Goal: Information Seeking & Learning: Learn about a topic

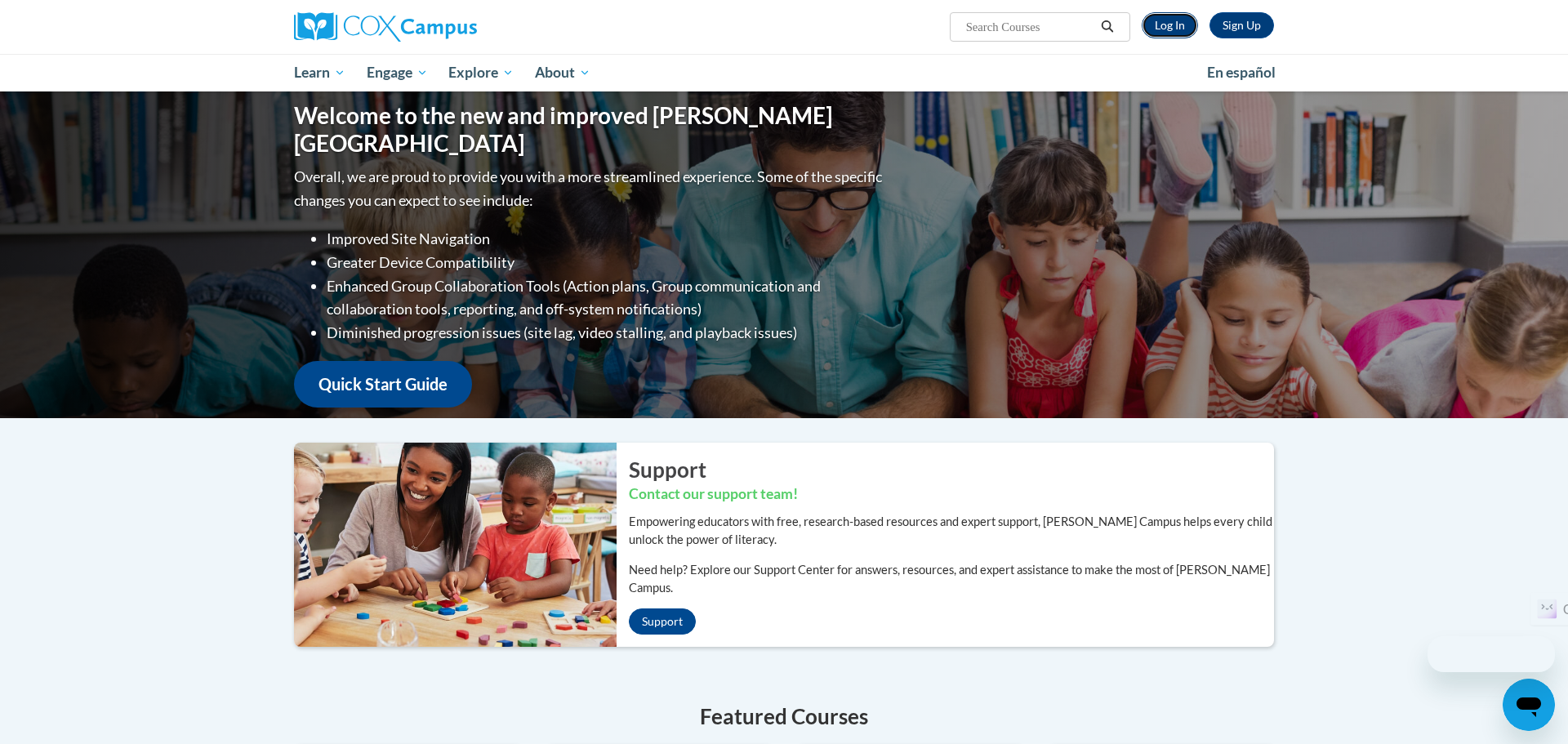
click at [1157, 24] on link "Log In" at bounding box center [1170, 25] width 56 height 26
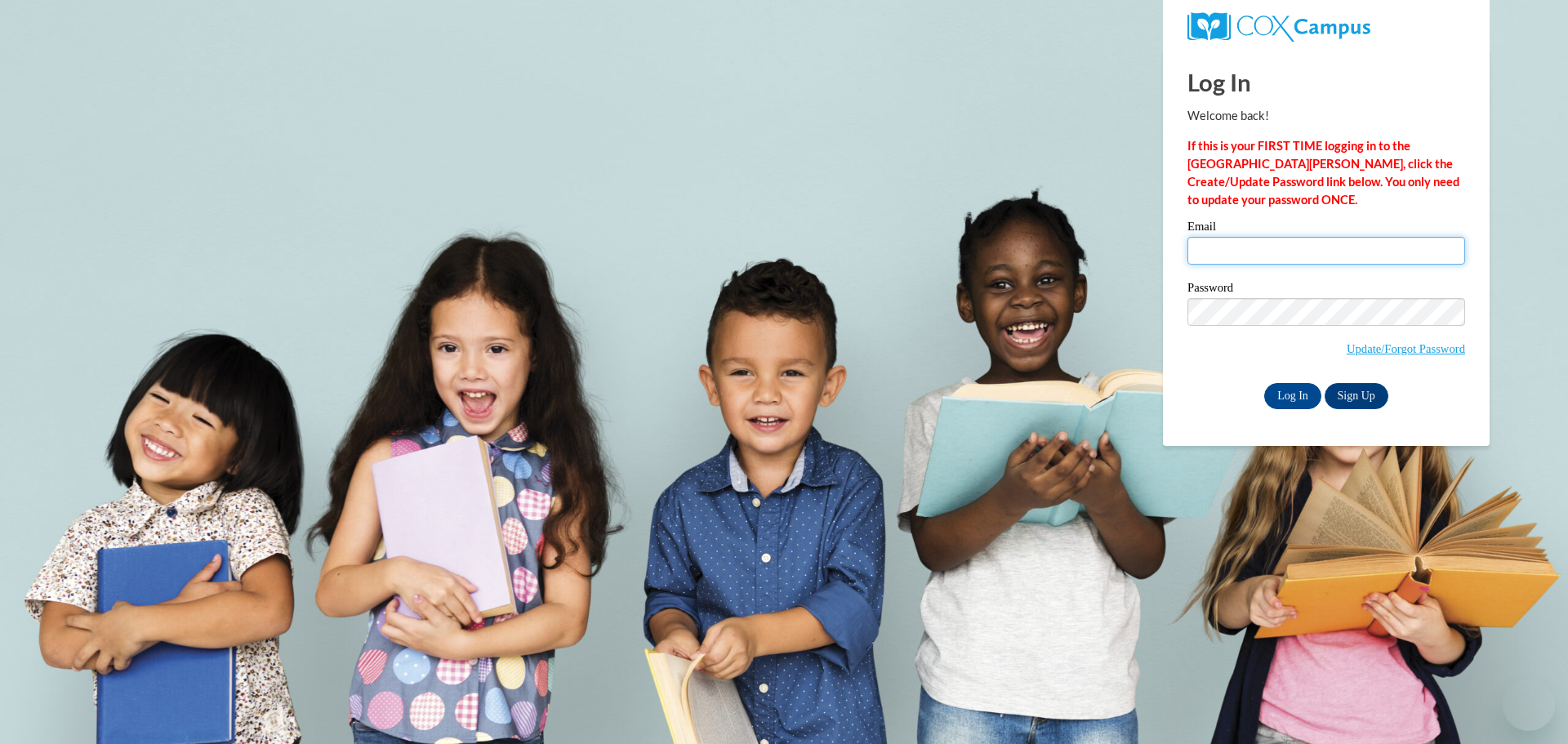
click at [1215, 244] on input "Email" at bounding box center [1326, 251] width 277 height 28
type input "giffordc@ricelake.k12.wi.us"
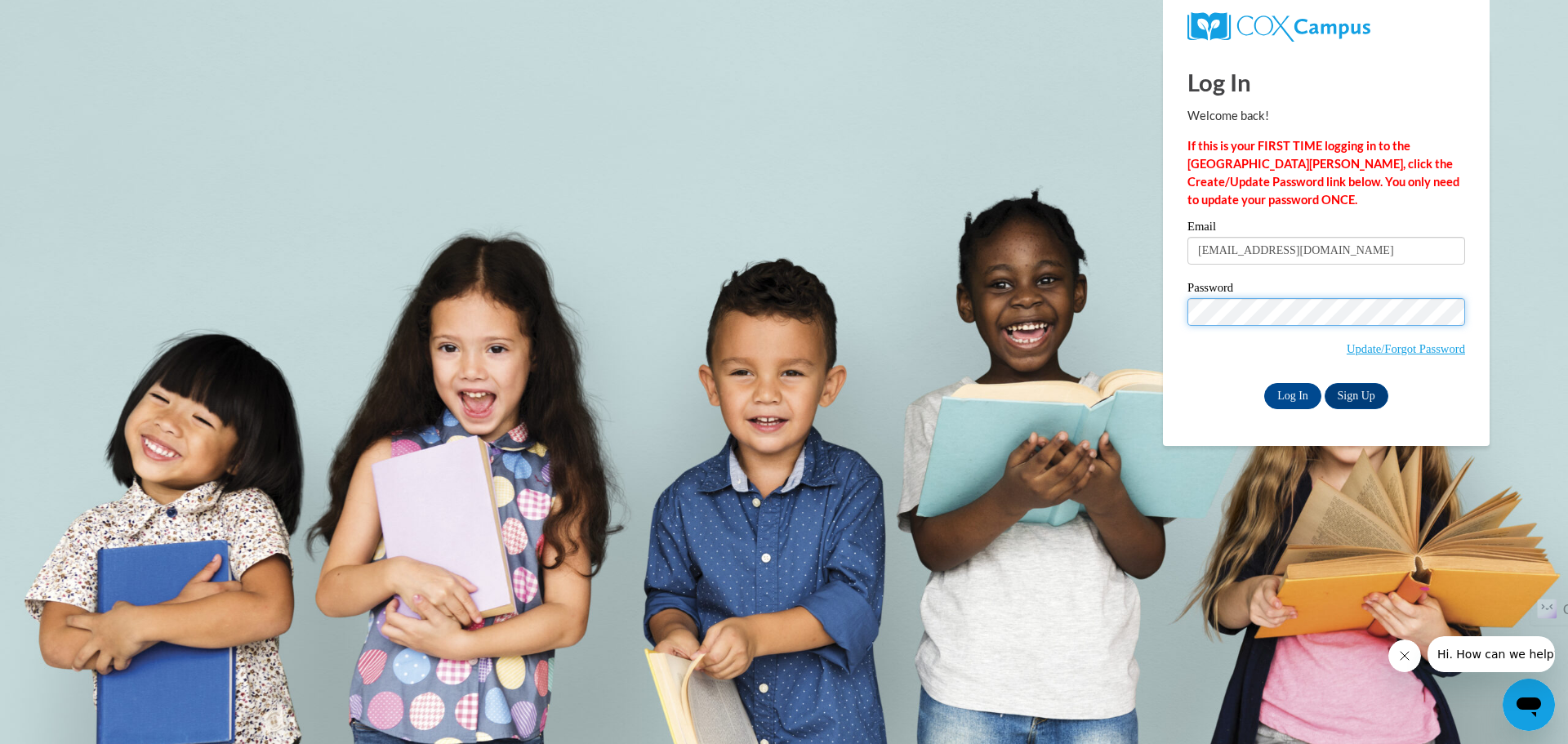
click at [1264, 383] on input "Log In" at bounding box center [1292, 396] width 57 height 26
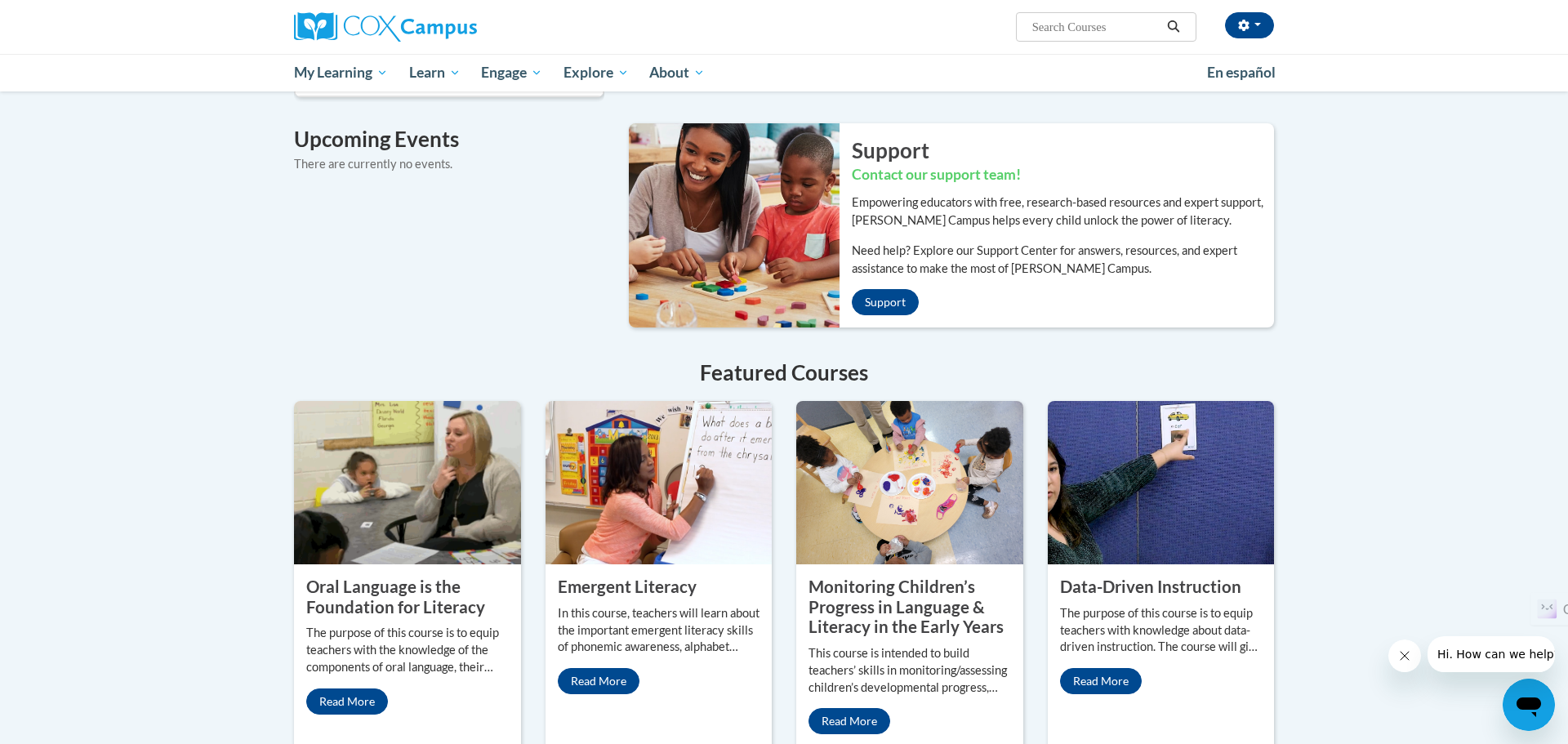
scroll to position [1268, 0]
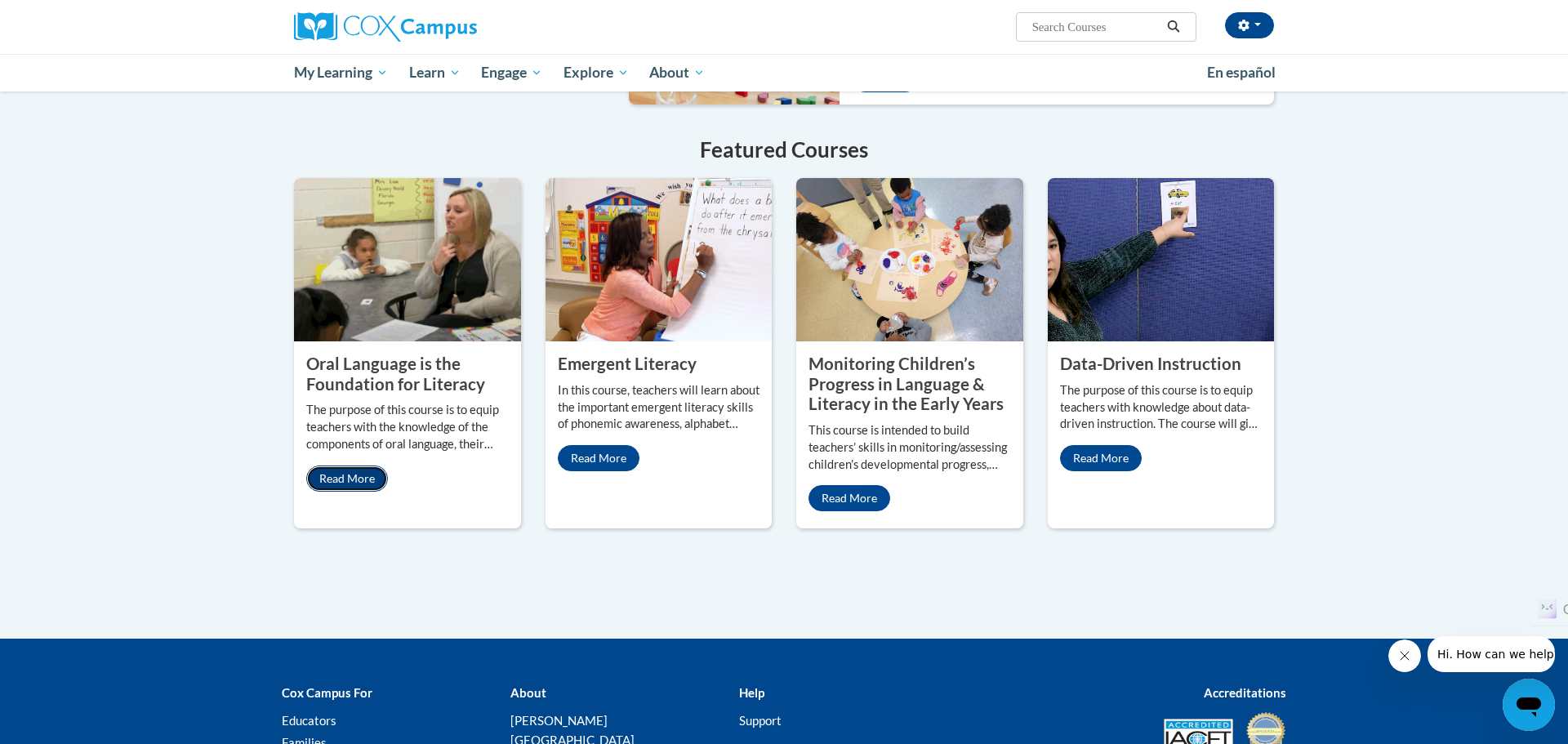
click at [341, 466] on link "Read More" at bounding box center [347, 479] width 82 height 26
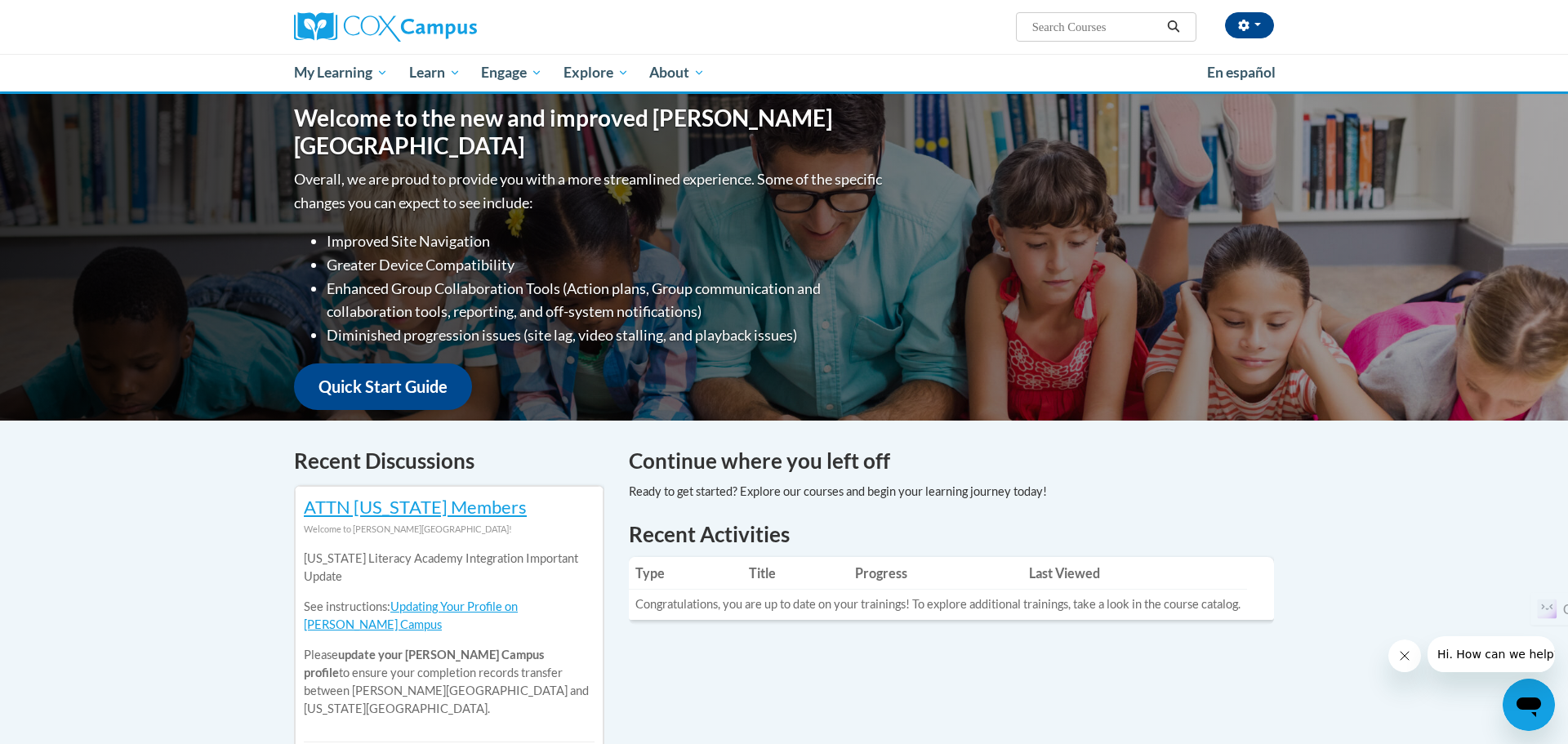
scroll to position [0, 0]
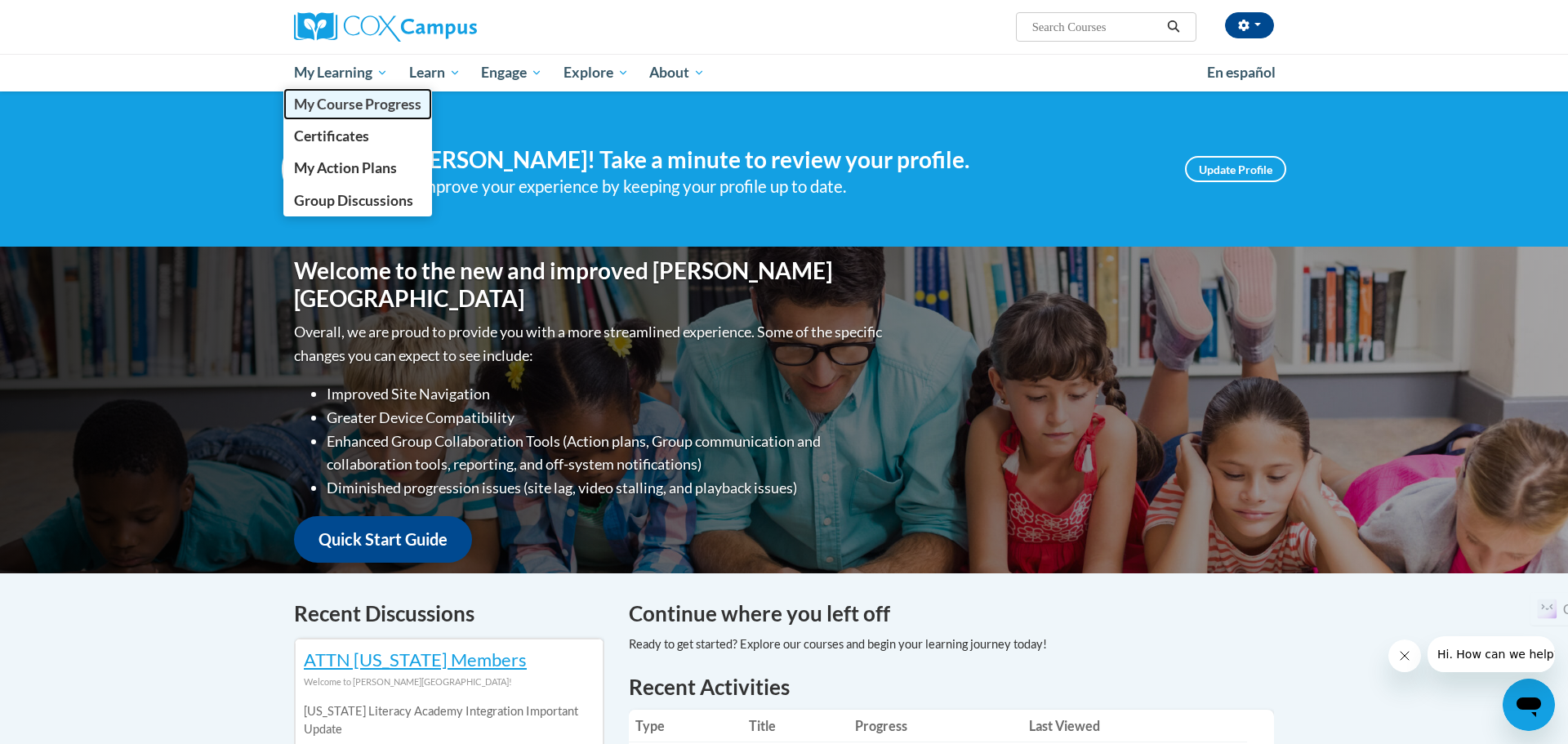
click at [332, 104] on span "My Course Progress" at bounding box center [357, 104] width 127 height 17
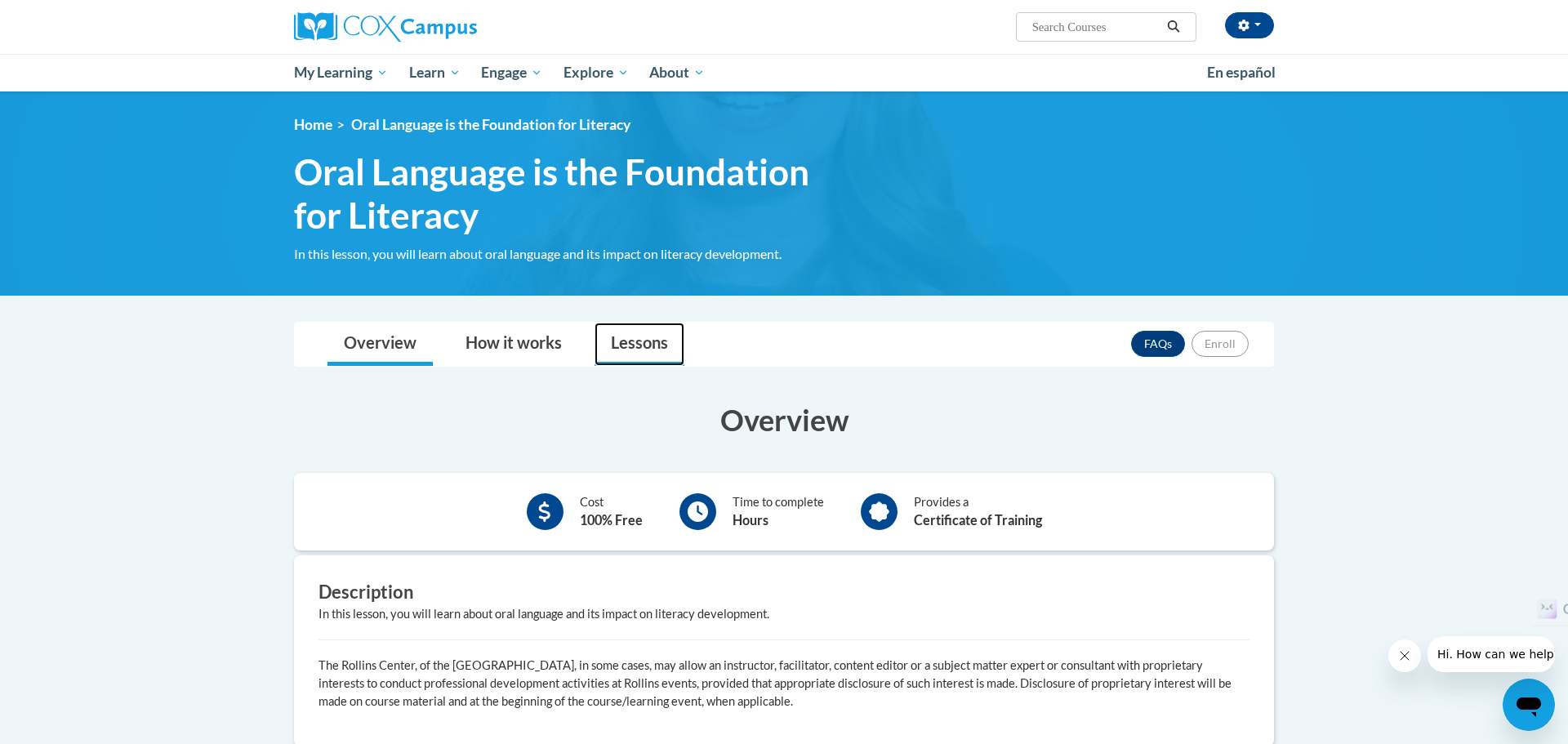
click at [624, 344] on link "Lessons" at bounding box center [639, 344] width 90 height 44
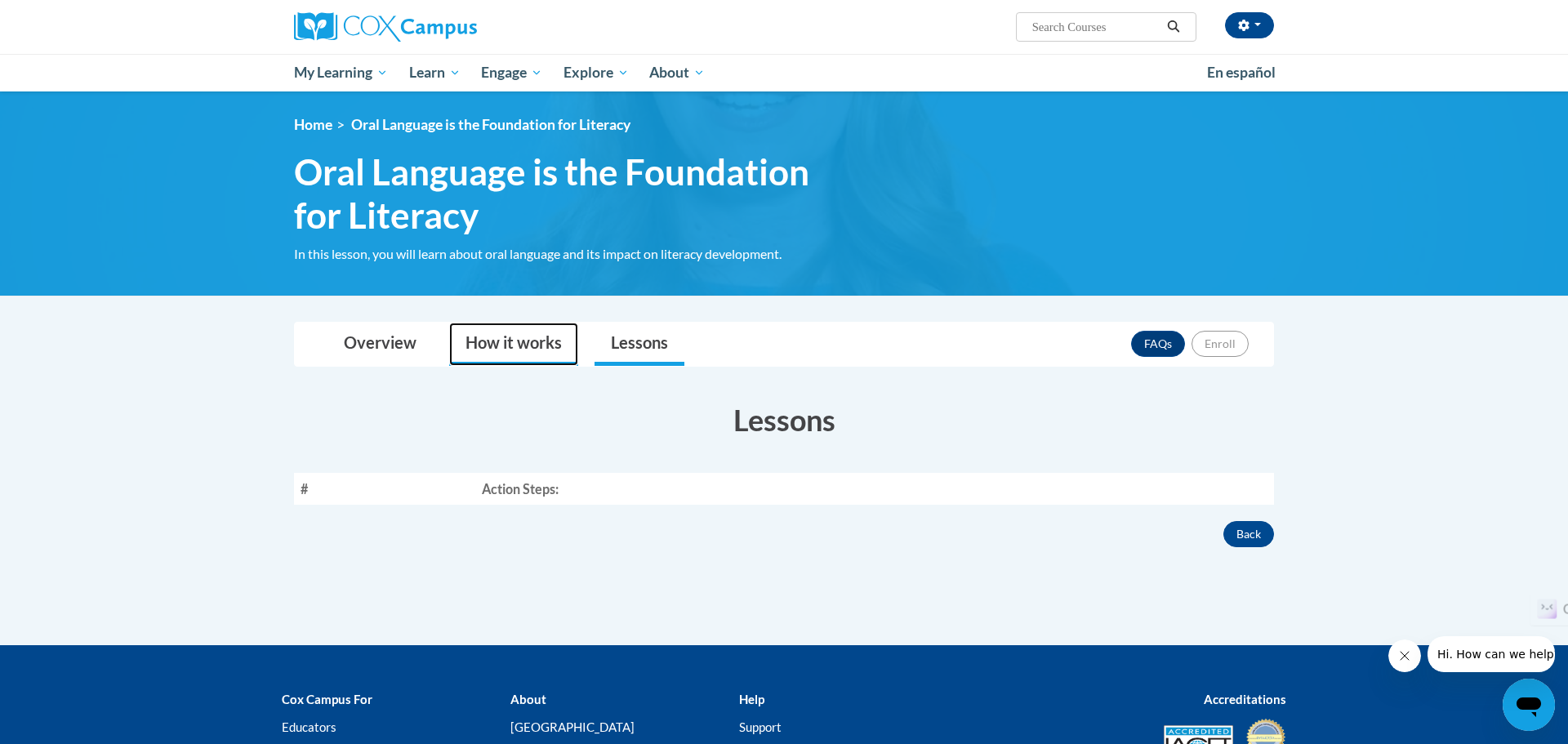
click at [527, 352] on link "How it works" at bounding box center [513, 344] width 129 height 44
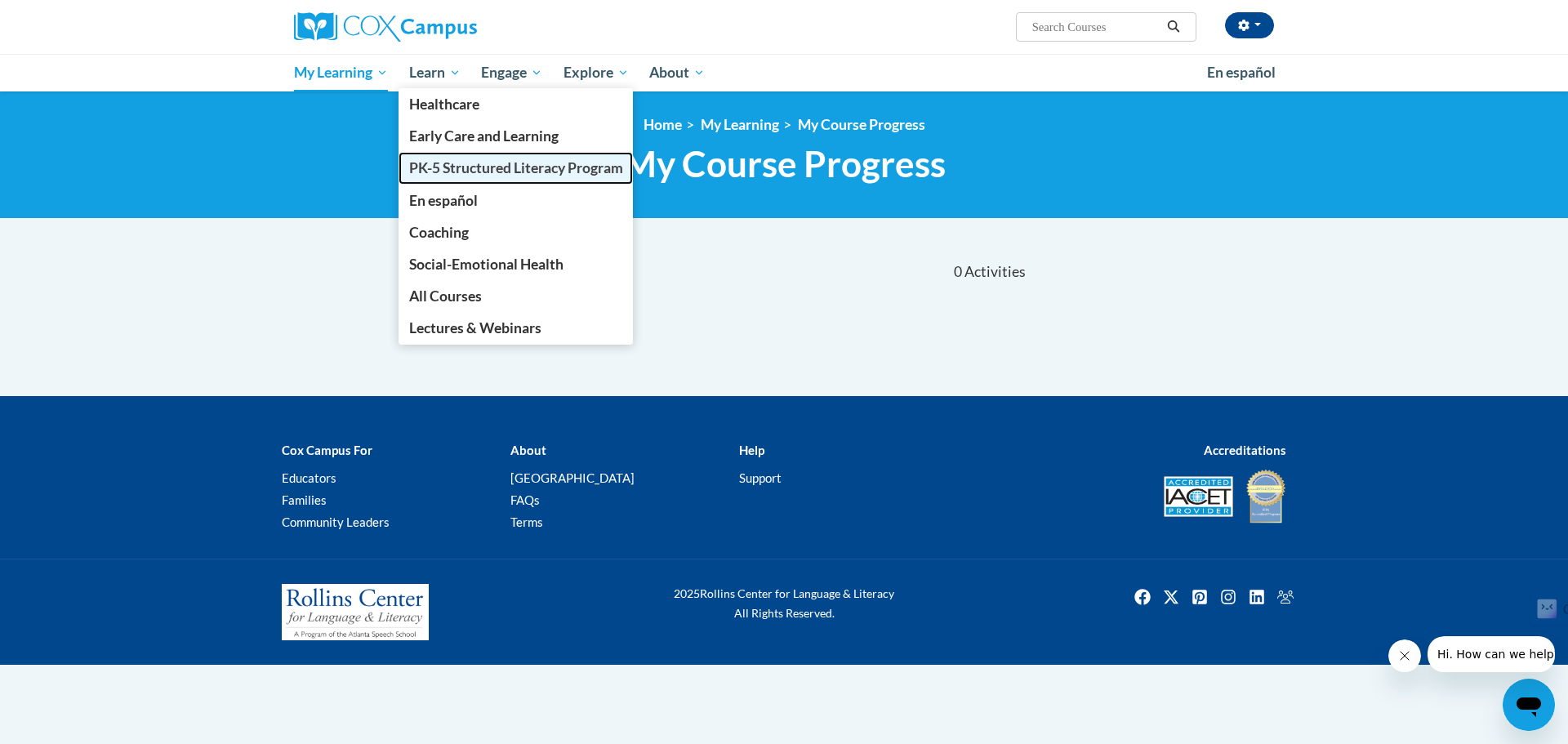
click at [419, 168] on span "PK-5 Structured Literacy Program" at bounding box center [515, 168] width 214 height 17
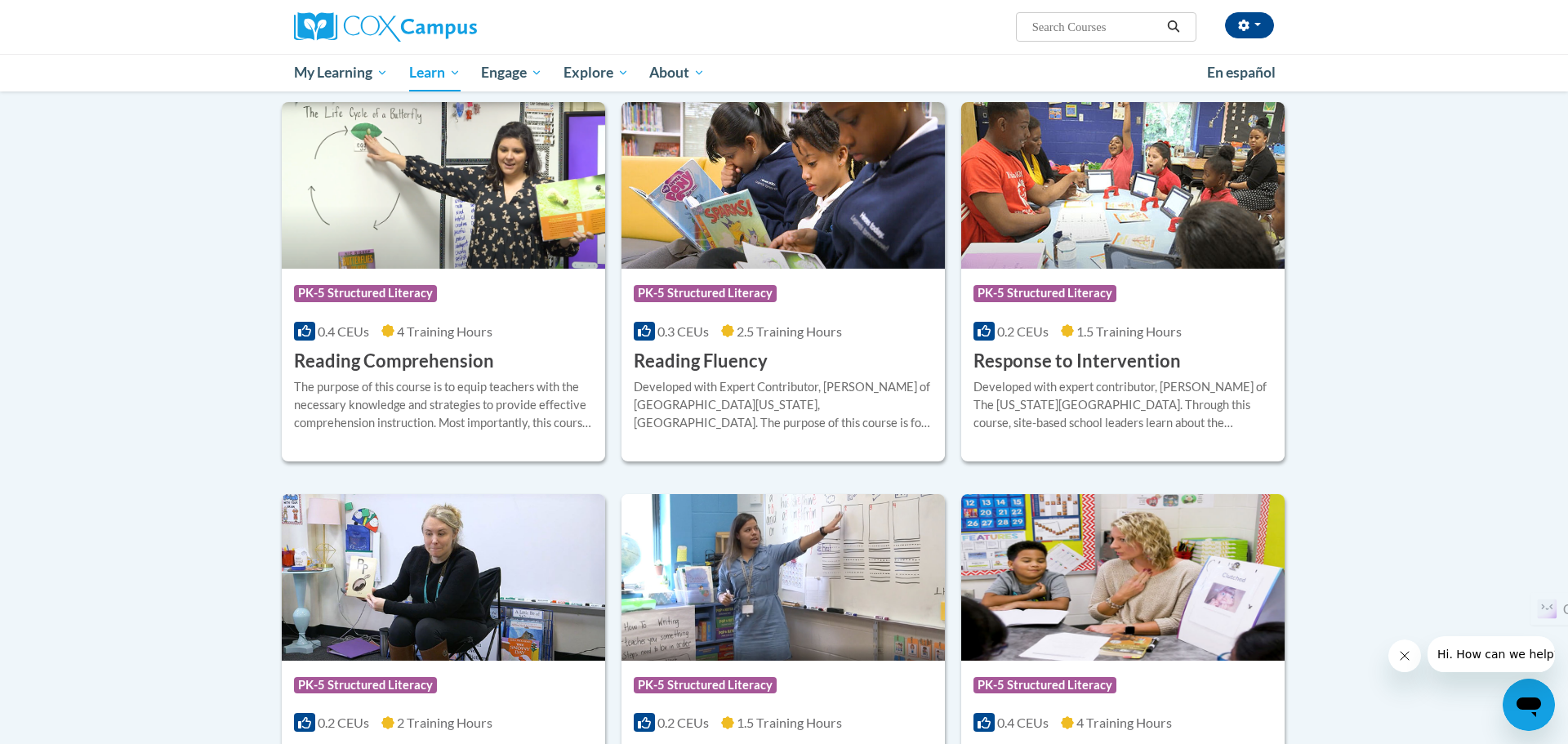
scroll to position [1380, 0]
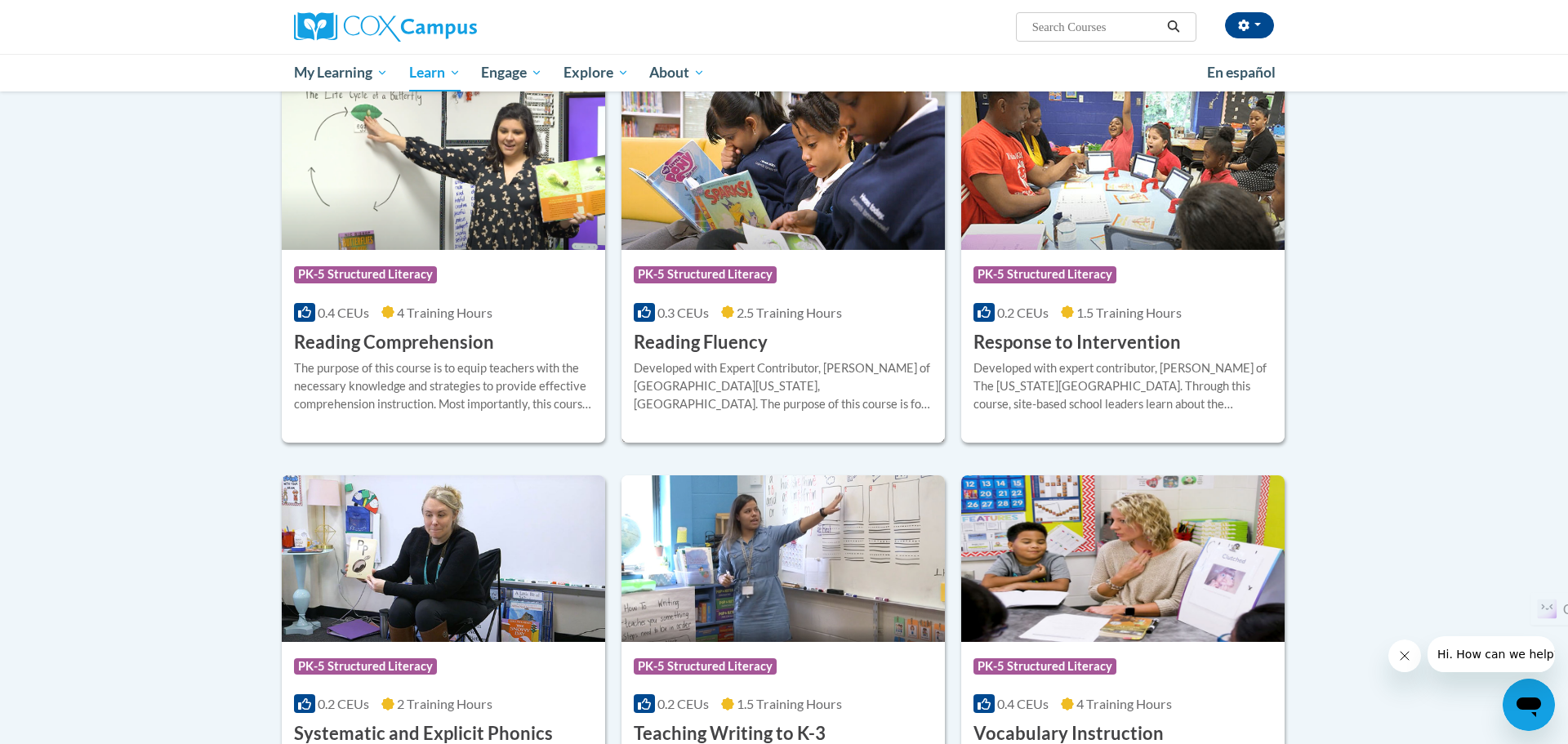
click at [780, 230] on img at bounding box center [782, 166] width 323 height 166
